Goal: Task Accomplishment & Management: Use online tool/utility

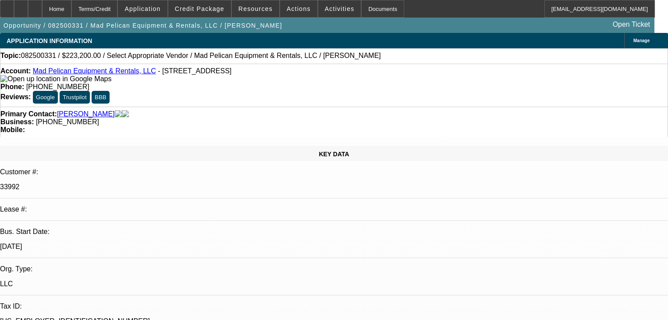
select select "0.1"
select select "2"
select select "0.1"
select select "4"
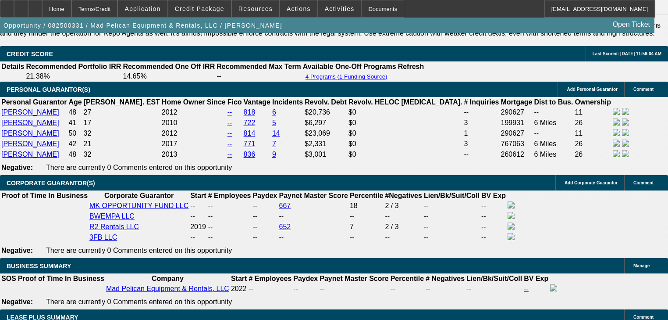
scroll to position [1368, 0]
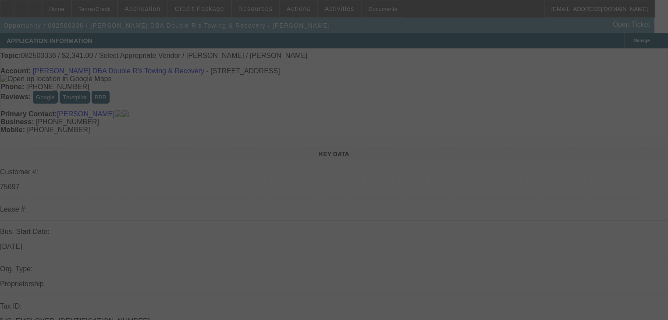
select select "0"
select select "2"
select select "0.1"
select select "4"
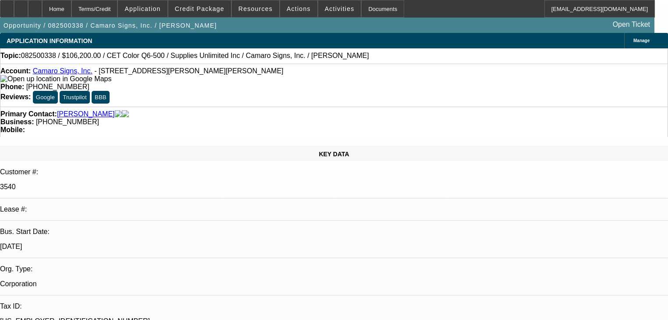
select select "0"
select select "3"
select select "0"
select select "2"
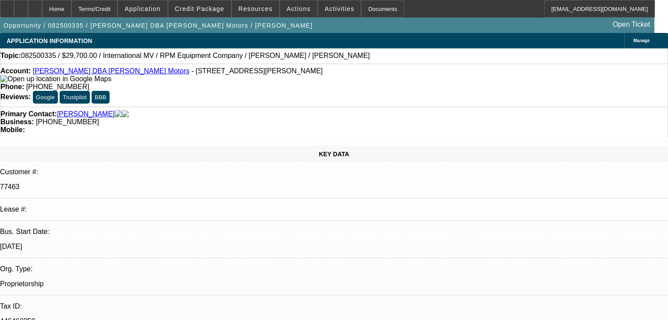
select select "0.1"
select select "2"
select select "0.1"
select select "4"
